Goal: Entertainment & Leisure: Consume media (video, audio)

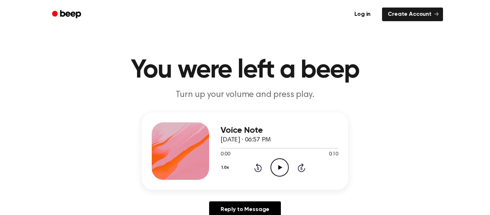
click at [279, 167] on icon at bounding box center [280, 167] width 4 height 5
click at [278, 176] on circle at bounding box center [280, 167] width 18 height 18
click at [287, 160] on icon "Play Audio" at bounding box center [279, 167] width 18 height 18
click at [287, 171] on icon "Play Audio" at bounding box center [279, 167] width 18 height 18
click at [282, 170] on icon "Pause Audio" at bounding box center [279, 167] width 18 height 18
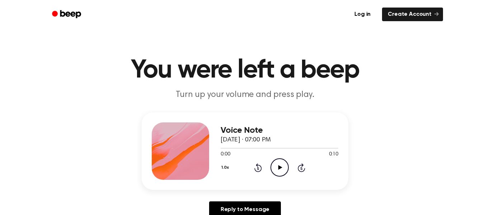
click at [284, 161] on icon "Play Audio" at bounding box center [279, 167] width 18 height 18
click at [278, 168] on icon "Play Audio" at bounding box center [279, 167] width 18 height 18
click at [282, 168] on icon "Play Audio" at bounding box center [279, 167] width 18 height 18
click at [285, 169] on icon "Play Audio" at bounding box center [279, 167] width 18 height 18
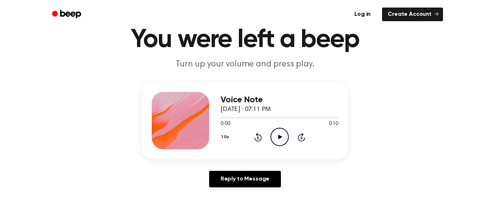
click at [278, 159] on div "Voice Note [DATE] · 07:11 PM 0:00 0:10 Your browser does not support the [objec…" at bounding box center [245, 137] width 472 height 111
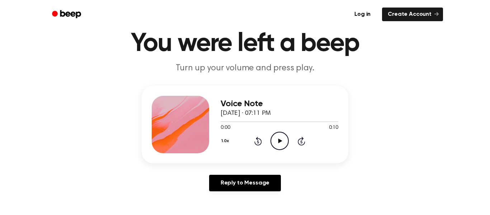
scroll to position [14, 0]
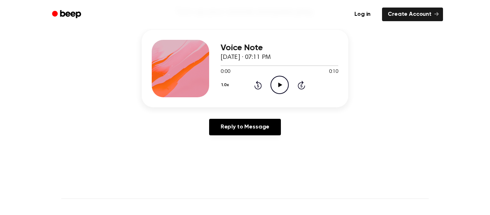
click at [298, 89] on icon "Skip 5 seconds" at bounding box center [301, 84] width 8 height 9
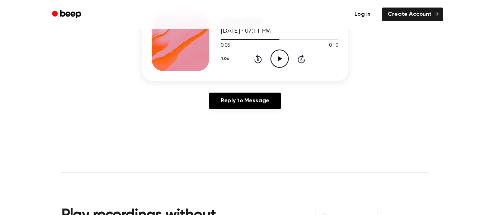
scroll to position [110, 0]
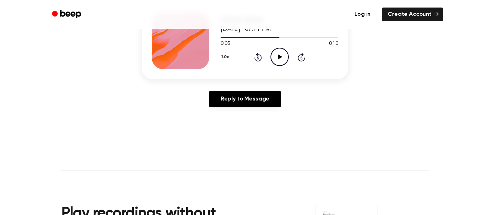
click at [280, 70] on div "Voice Note [DATE] · 07:11 PM 0:05 0:10 Your browser does not support the [objec…" at bounding box center [245, 40] width 206 height 77
click at [283, 66] on div "Voice Note [DATE] · 07:11 PM 0:05 0:10 Your browser does not support the [objec…" at bounding box center [279, 40] width 118 height 57
click at [287, 61] on circle at bounding box center [280, 57] width 18 height 18
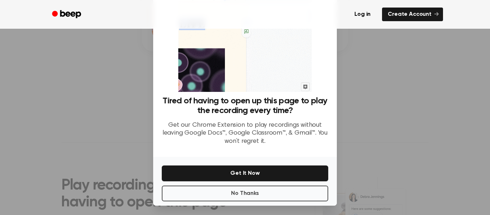
scroll to position [46, 0]
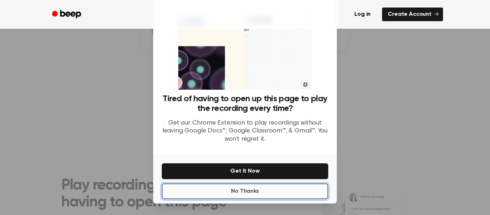
click at [251, 196] on button "No Thanks" at bounding box center [245, 191] width 166 height 16
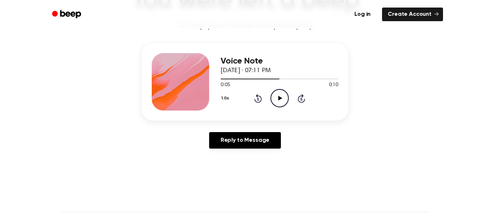
scroll to position [70, 0]
click at [280, 102] on icon "Play Audio" at bounding box center [279, 98] width 18 height 18
